Goal: Task Accomplishment & Management: Use online tool/utility

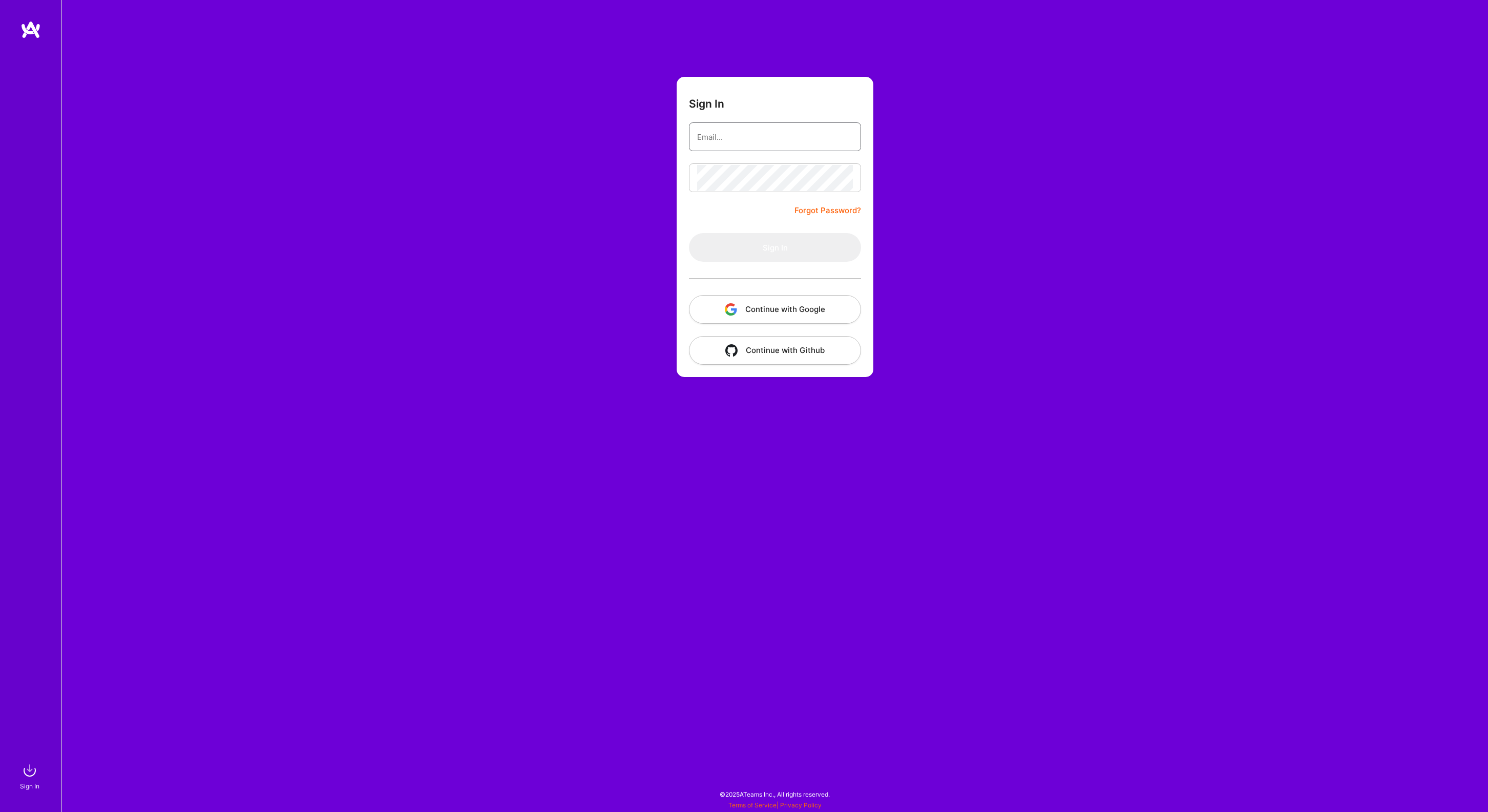
type input "johanwalhout@gmail.com"
click at [745, 249] on button "Sign In" at bounding box center [775, 247] width 172 height 29
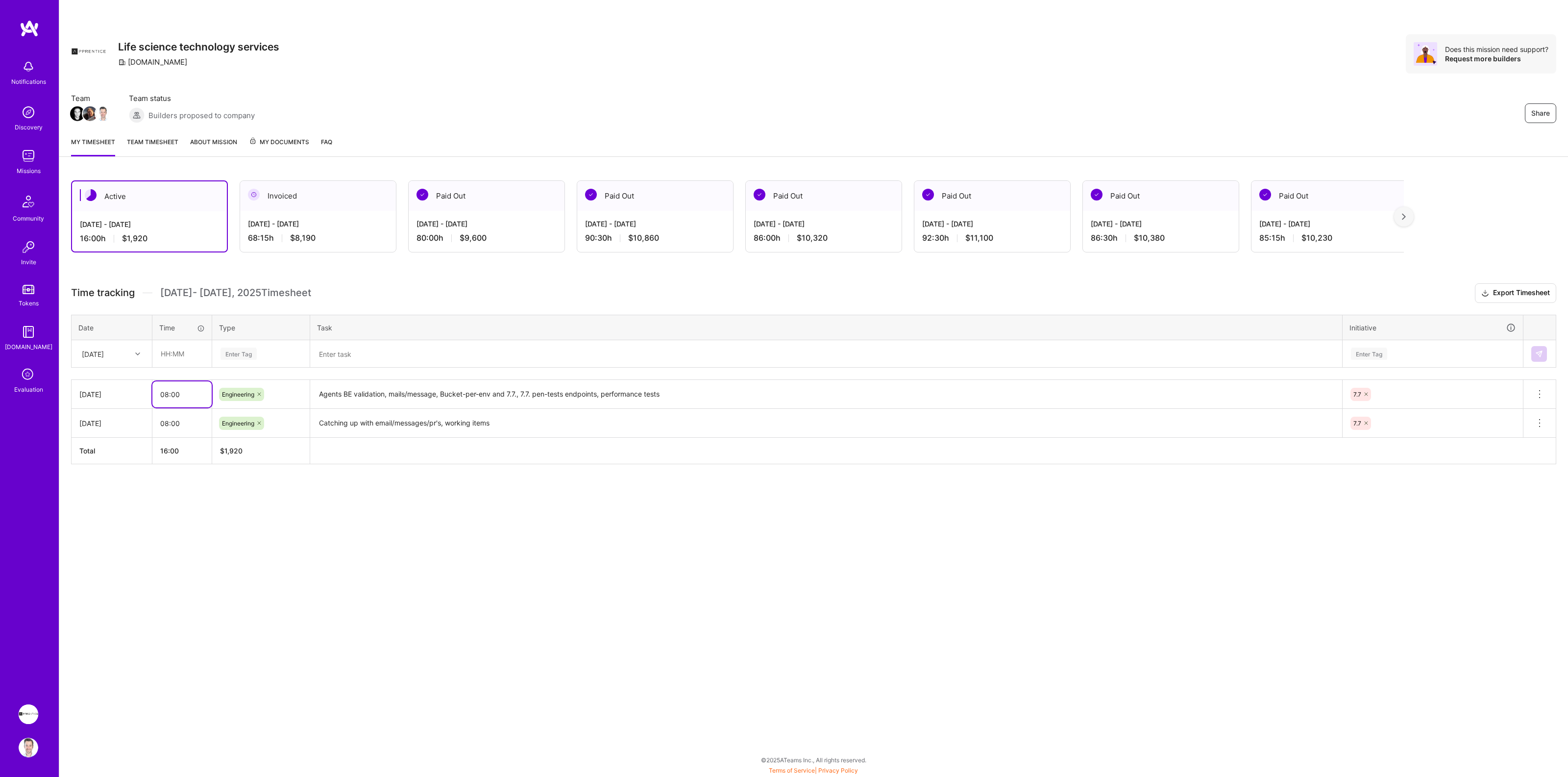
click at [189, 393] on input "08:00" at bounding box center [182, 395] width 59 height 26
type input "08:45"
click at [194, 352] on input "text" at bounding box center [182, 354] width 58 height 26
type input "08:00"
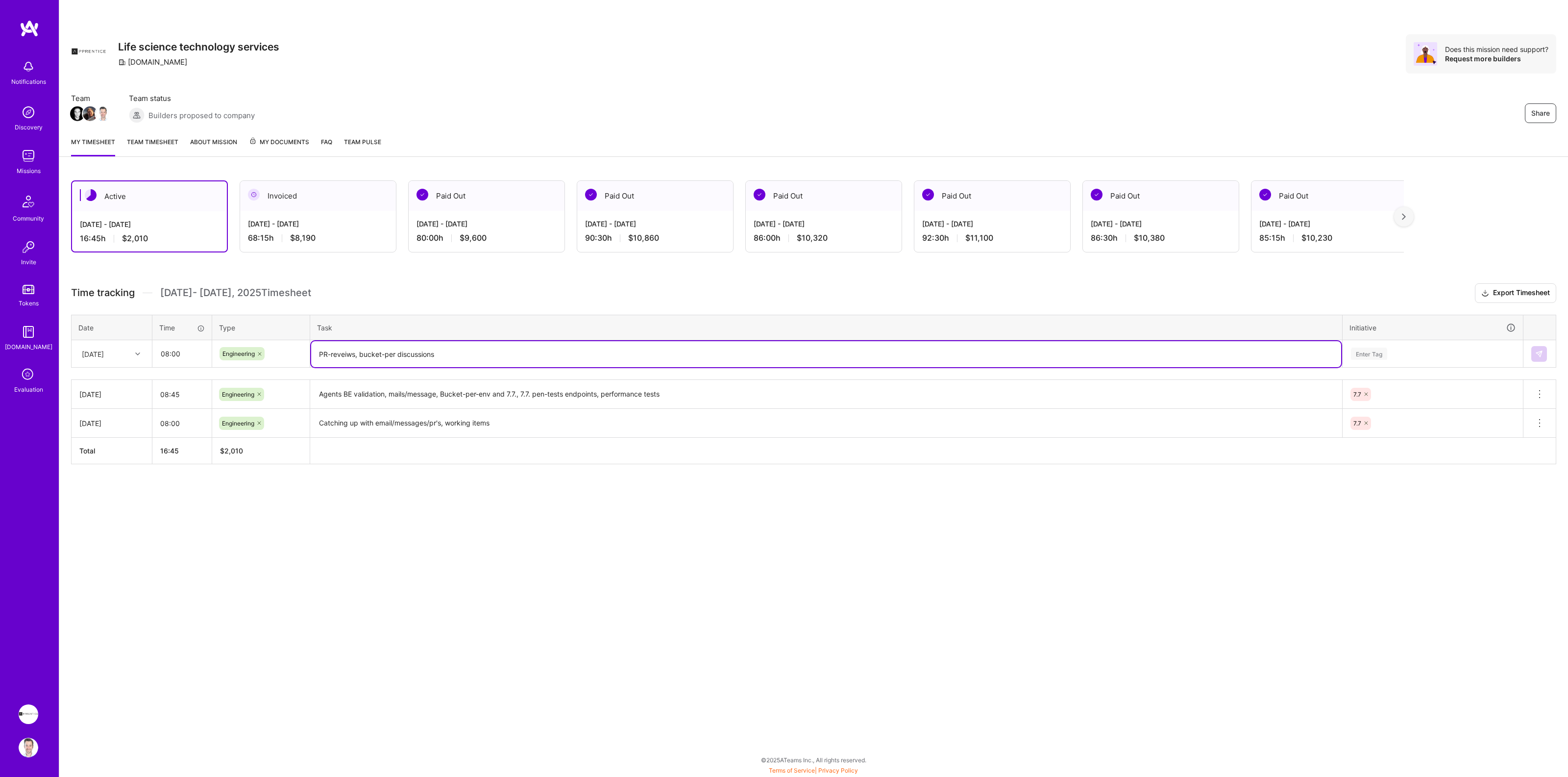
click at [339, 352] on textarea "PR-reveiws, bucket-per discussions" at bounding box center [826, 355] width 1030 height 26
click at [450, 355] on textarea "PR-reviews, bucket-per discussions" at bounding box center [826, 355] width 1030 height 26
type textarea "PR-reviews, bucket-per discussions, Agents BE validation work"
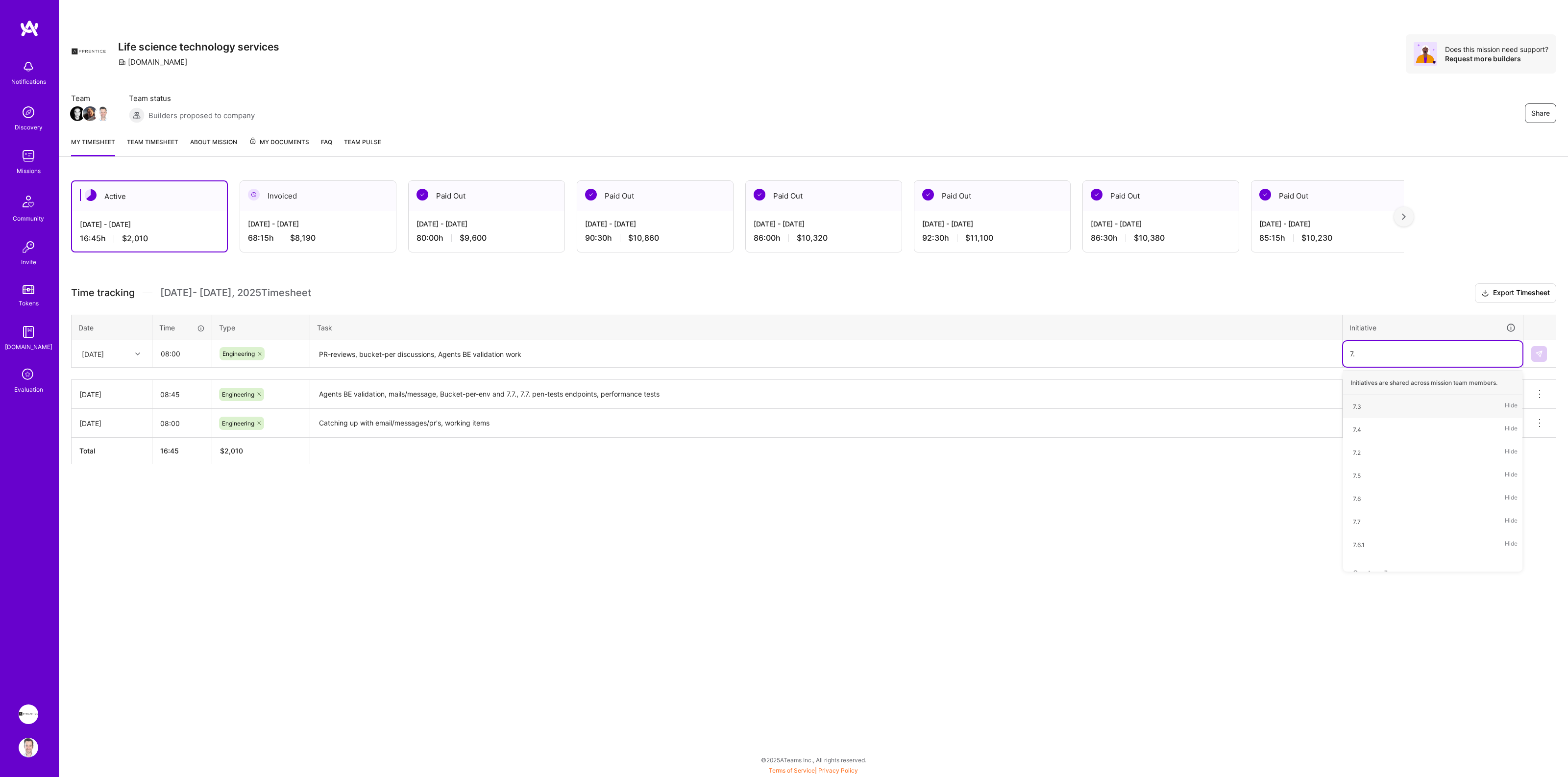
type input "7.7"
click at [1380, 404] on div "7.7 Hide" at bounding box center [1432, 407] width 179 height 23
click at [1214, 400] on textarea "Agents BE validation, mails/message, Bucket-per-env and 7.7., 7.7. pen-tests en…" at bounding box center [826, 394] width 1030 height 27
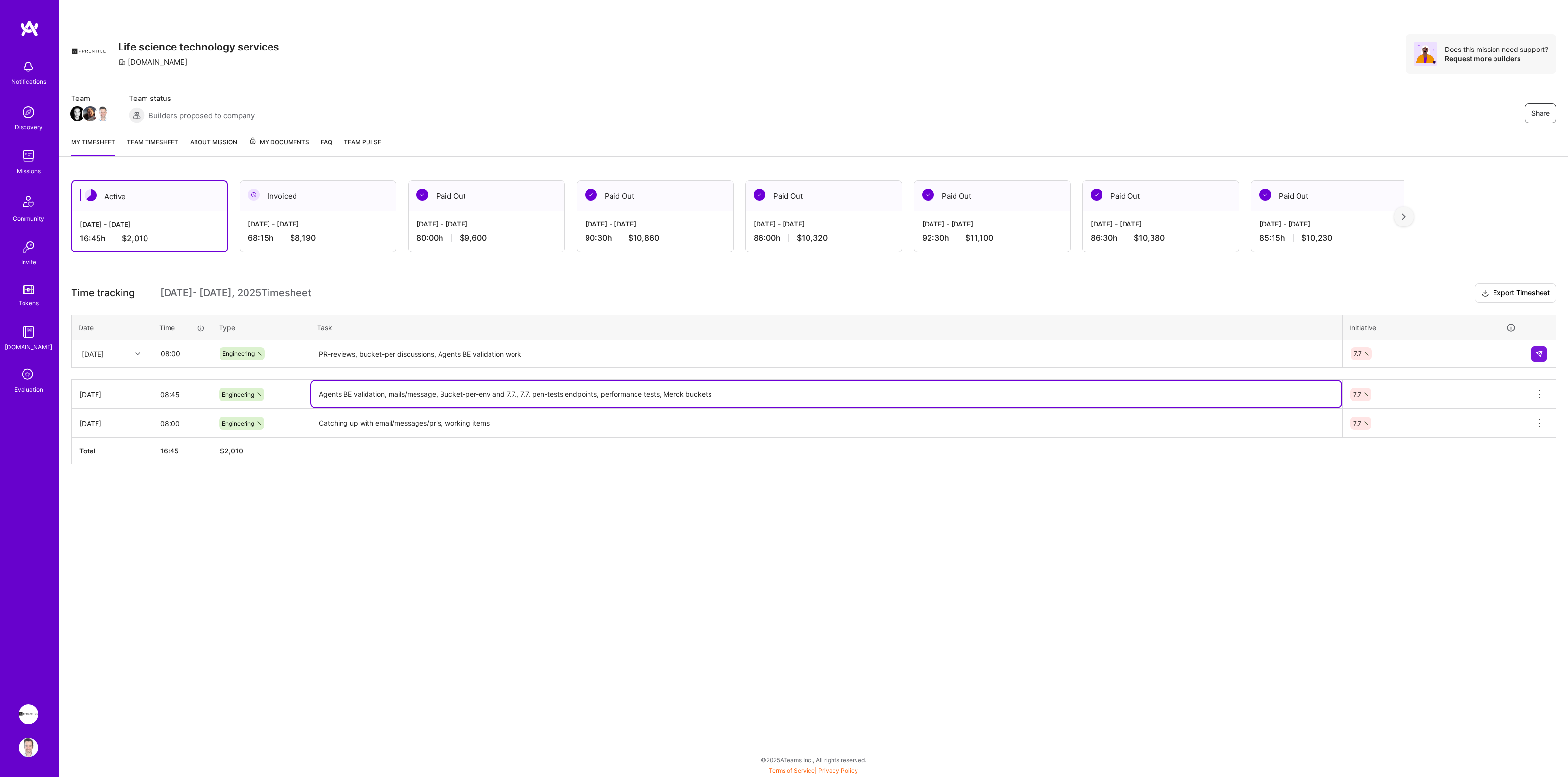
type textarea "Agents BE validation, mails/message, Bucket-per-env and 7.7., 7.7. pen-tests en…"
click at [1063, 599] on div "Share Life science technology services [DOMAIN_NAME] Does this mission need sup…" at bounding box center [813, 388] width 1510 height 777
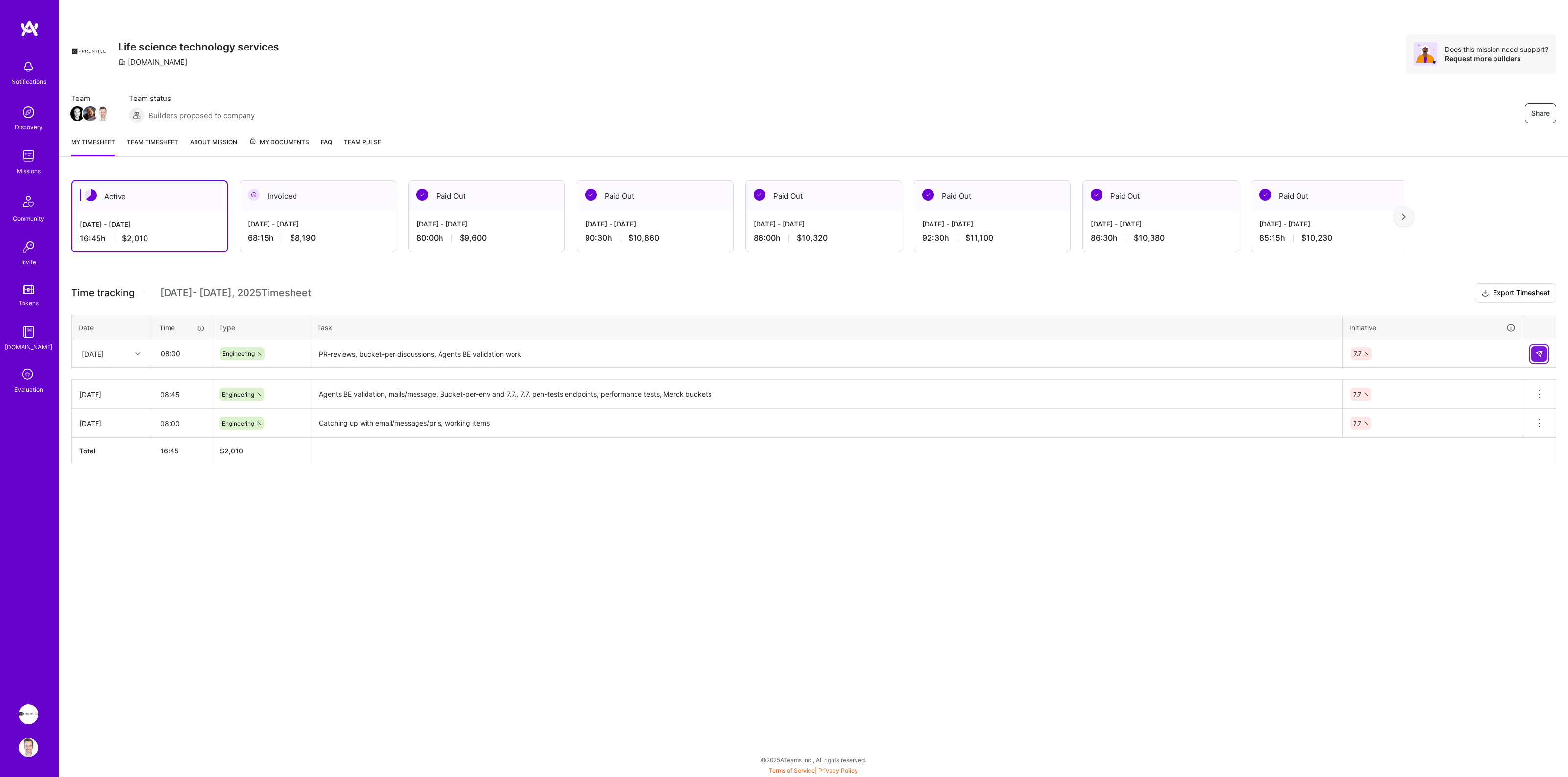
click at [1540, 356] on img at bounding box center [1539, 354] width 8 height 8
